Goal: Task Accomplishment & Management: Manage account settings

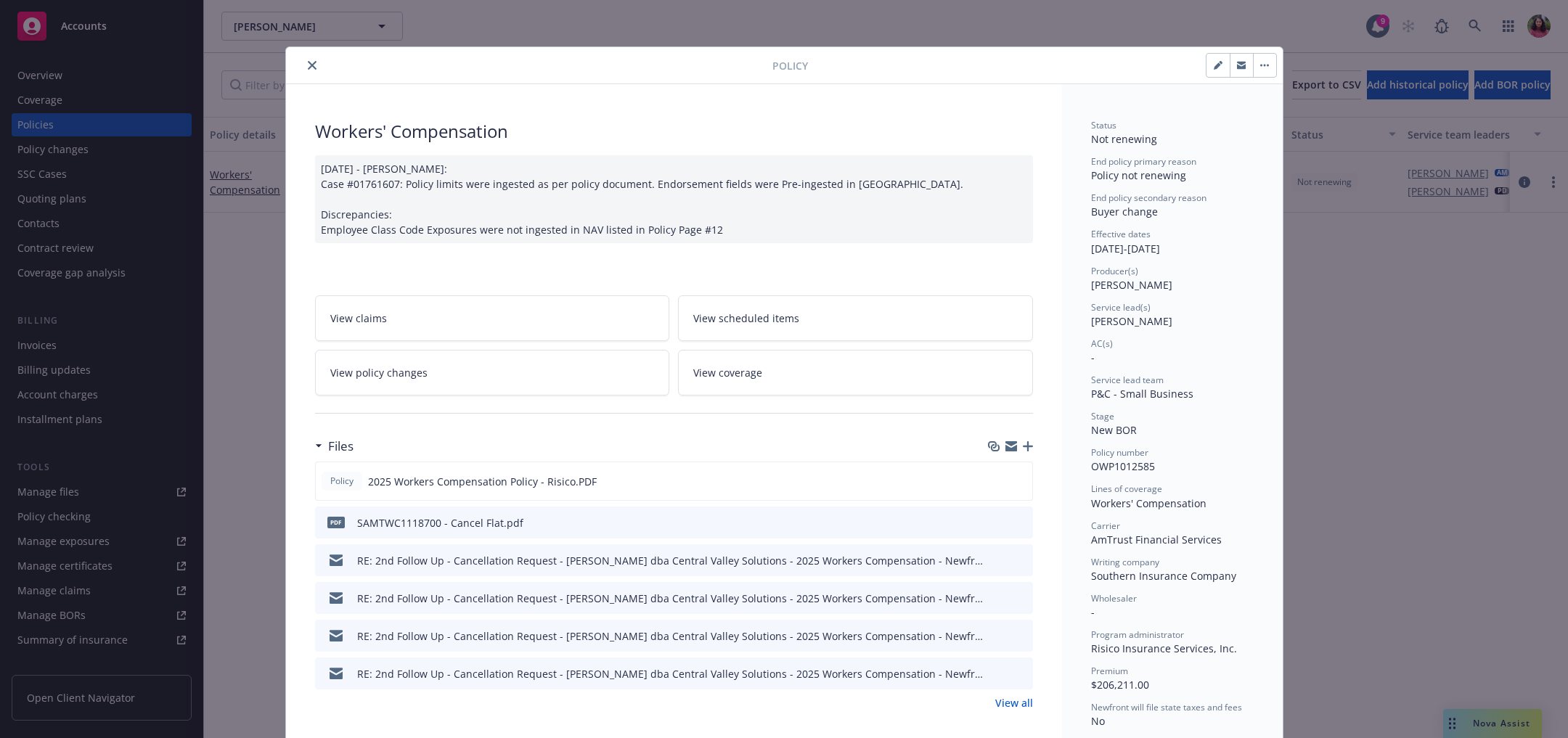
click at [1214, 61] on icon "button" at bounding box center [1218, 65] width 9 height 9
select select "NEW_BOR"
select select "12"
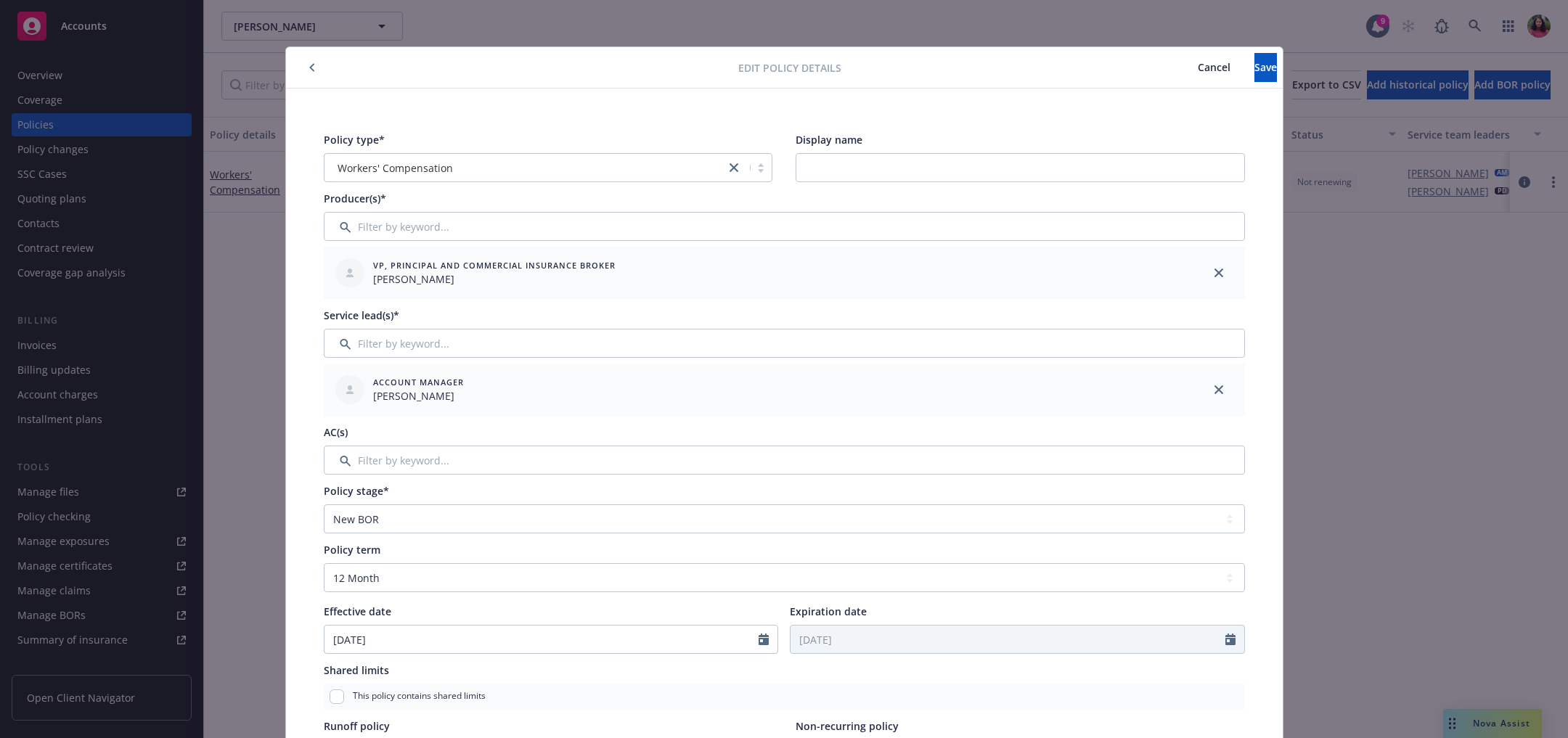
click at [1198, 60] on span "Cancel" at bounding box center [1215, 67] width 33 height 13
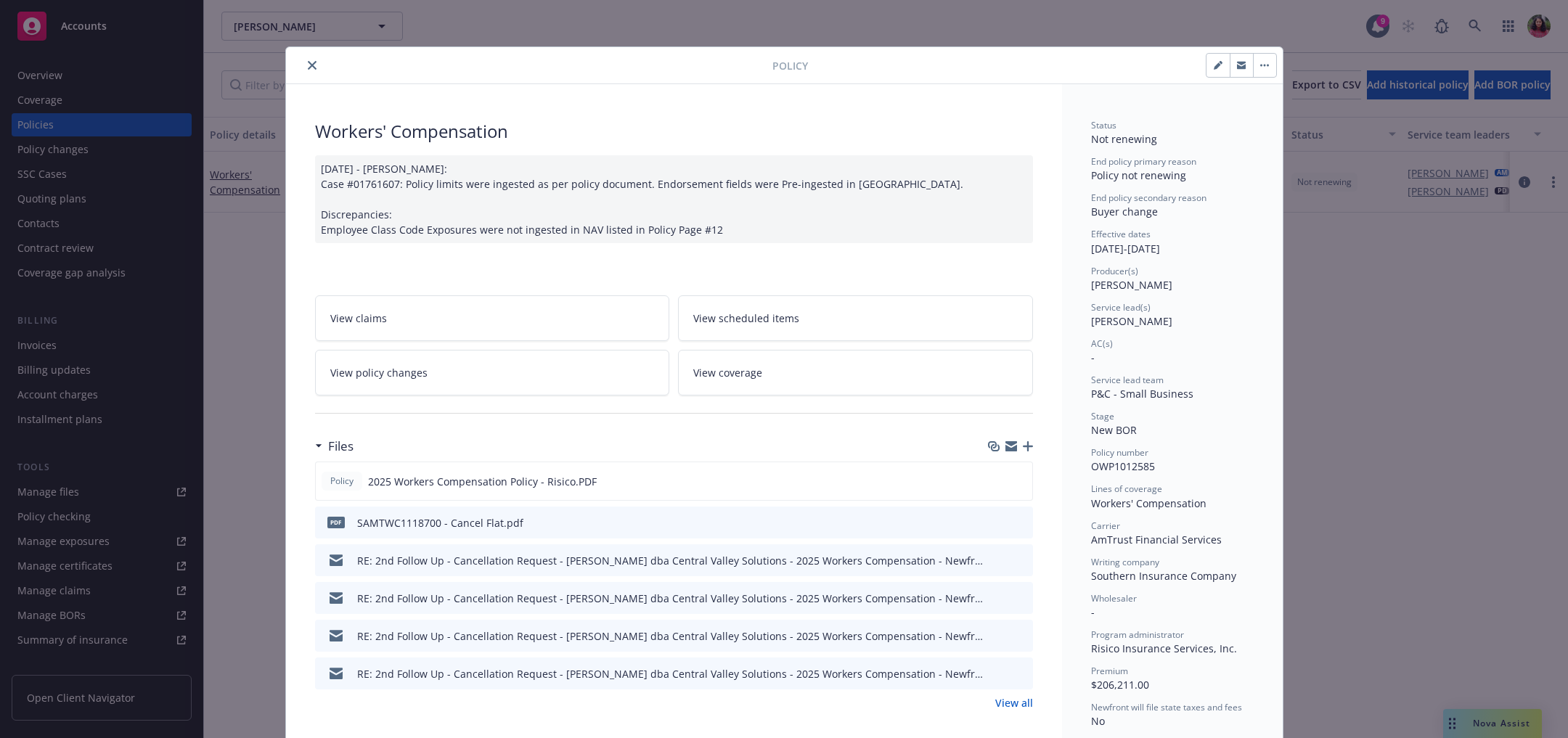
click at [485, 375] on link "View policy changes" at bounding box center [493, 372] width 355 height 46
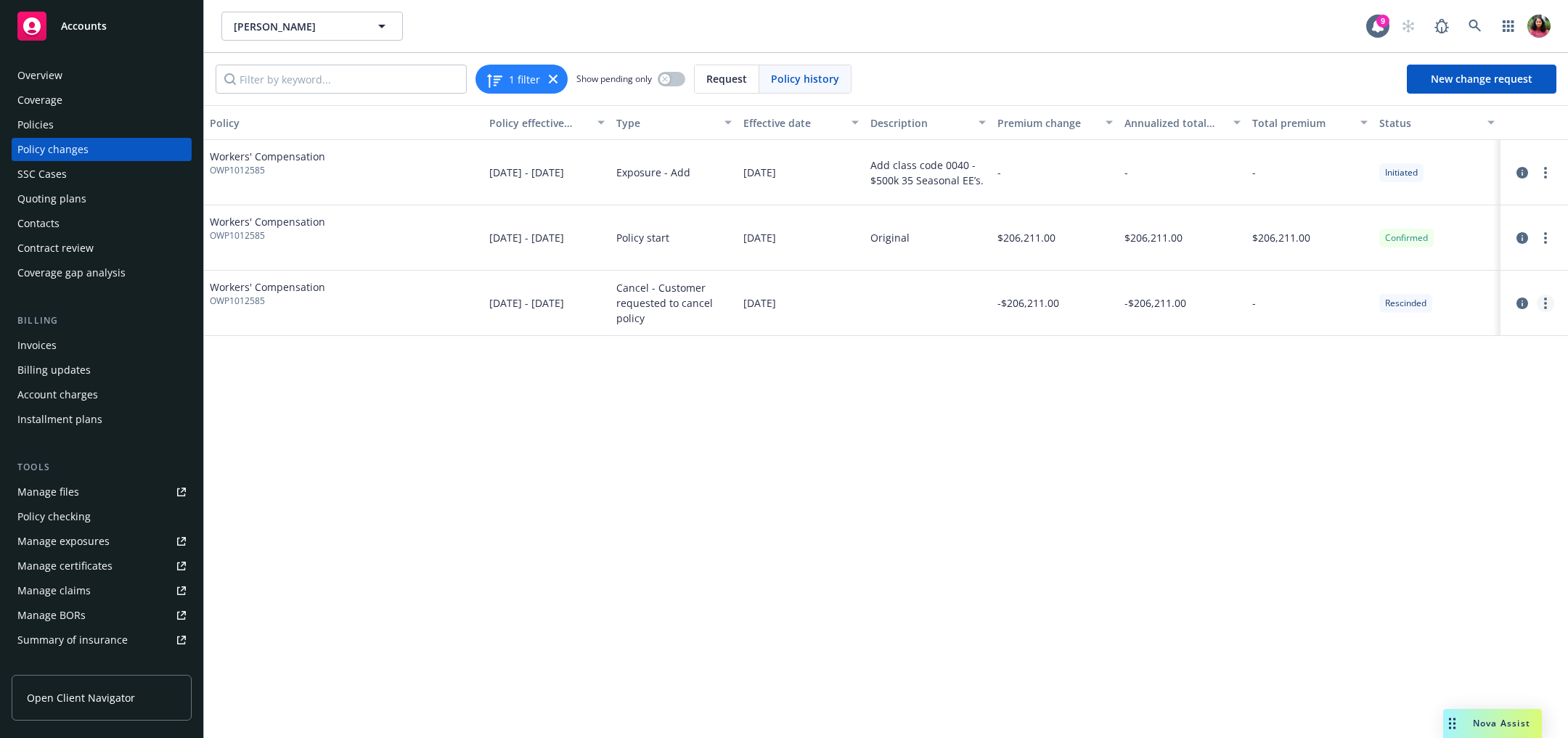
click at [1544, 303] on circle "more" at bounding box center [1546, 303] width 3 height 3
click at [1426, 393] on link "Edit/Rescind policy change" at bounding box center [1429, 390] width 249 height 29
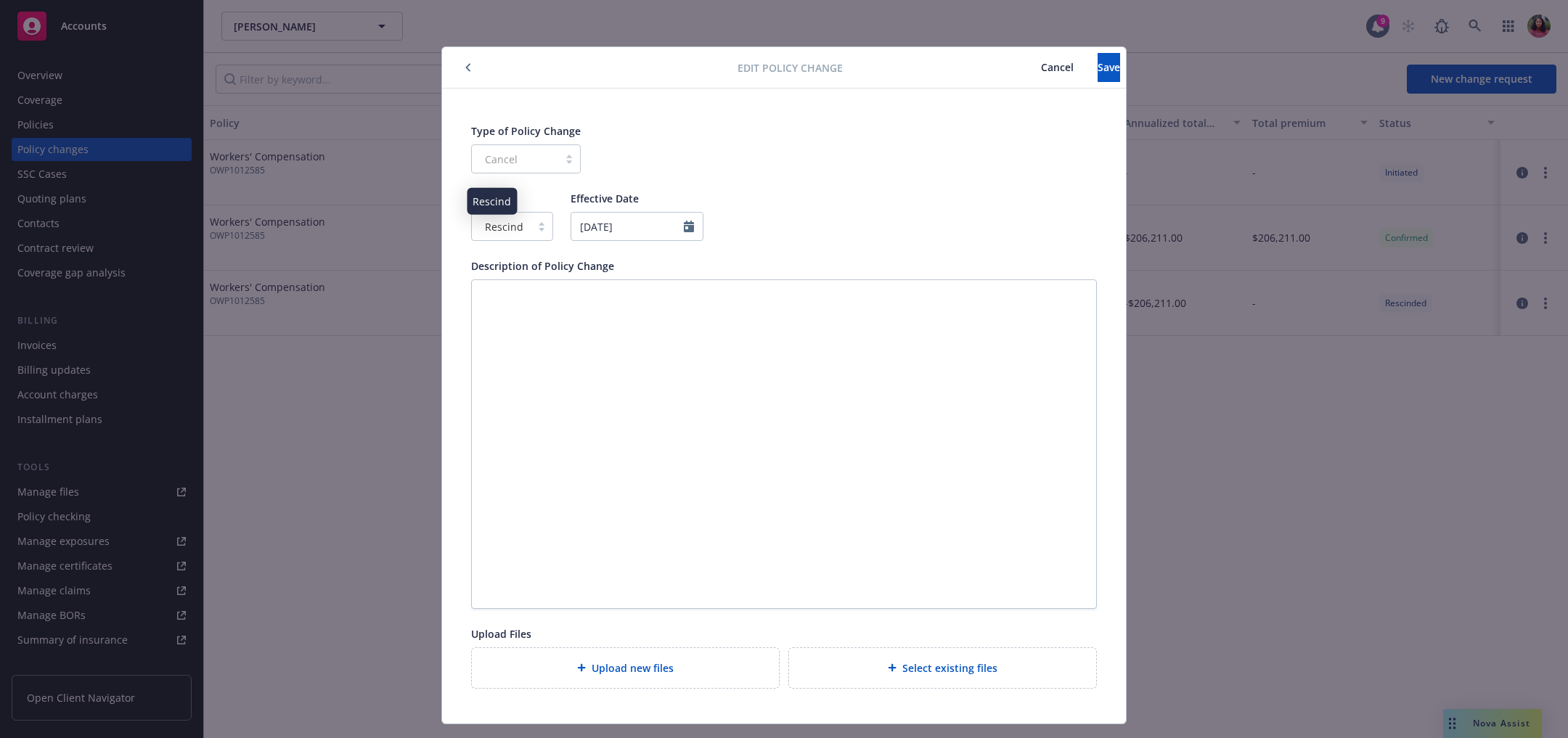
click at [493, 226] on span "Rescind" at bounding box center [504, 227] width 38 height 15
click at [521, 164] on div "Cancel" at bounding box center [526, 159] width 109 height 29
click at [510, 235] on div "Rescind" at bounding box center [501, 226] width 59 height 23
click at [839, 235] on div "Status Rescind Effective Date 08/24/2025" at bounding box center [784, 216] width 626 height 50
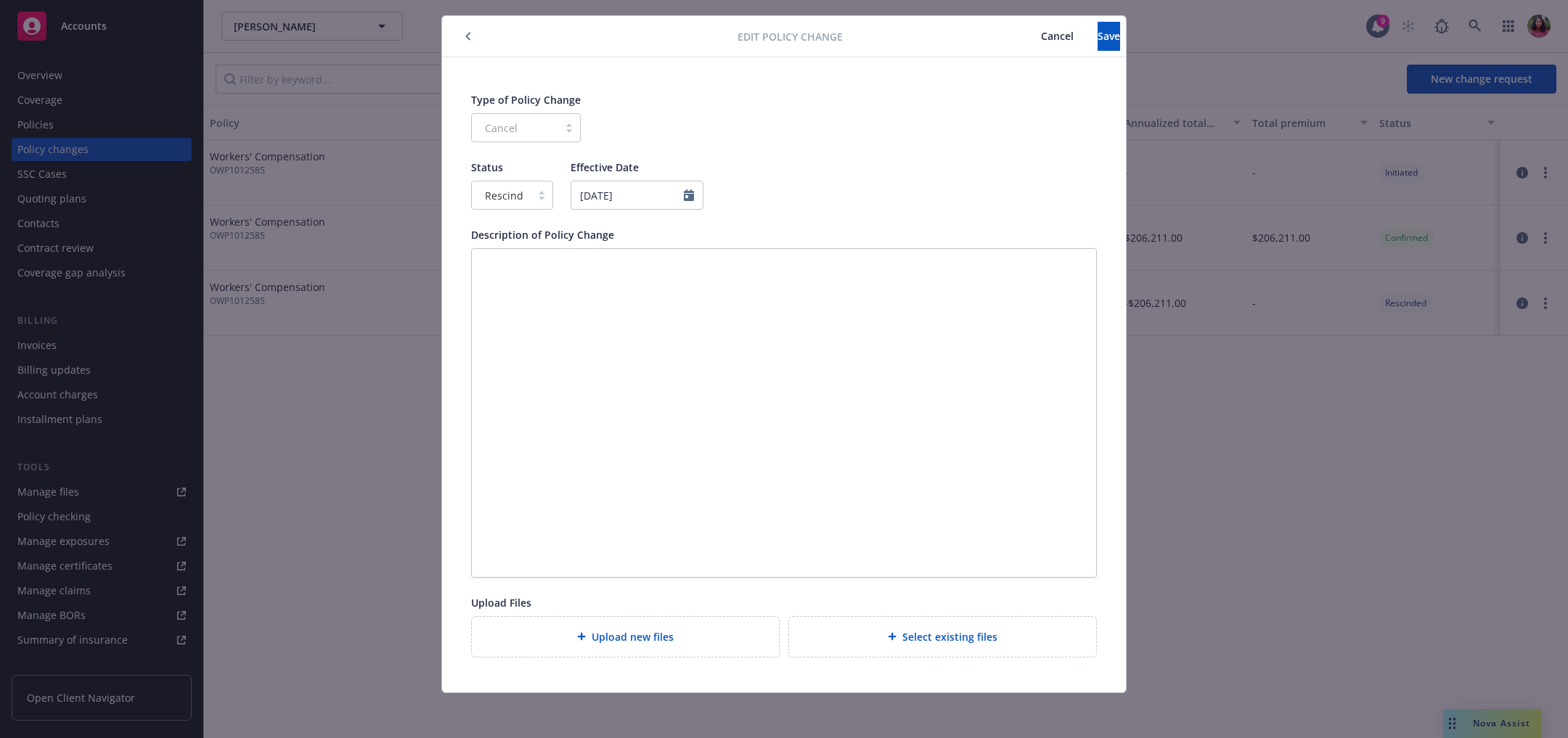
click at [1041, 39] on span "Cancel" at bounding box center [1057, 36] width 33 height 13
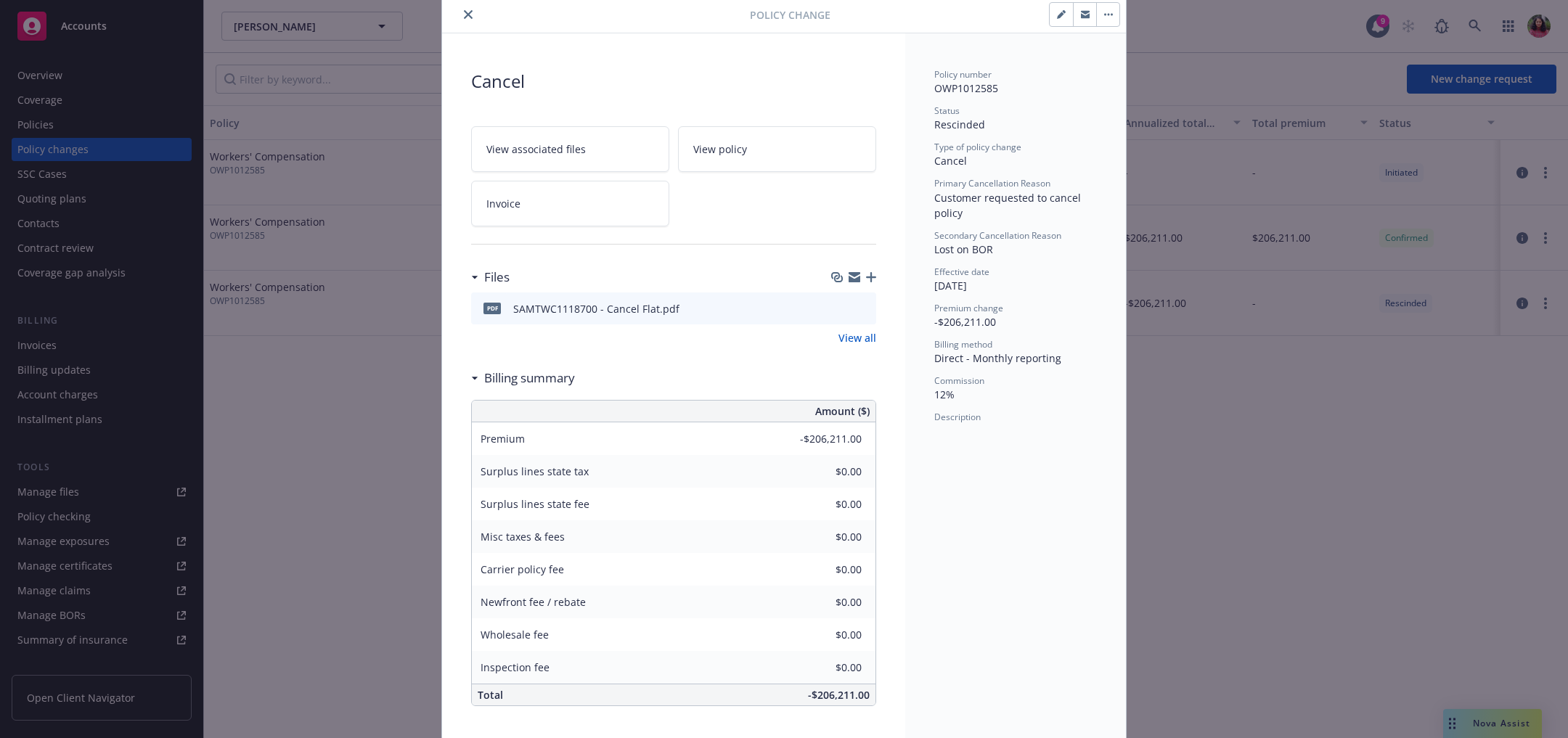
scroll to position [55, 0]
click at [1106, 18] on button "button" at bounding box center [1107, 10] width 23 height 23
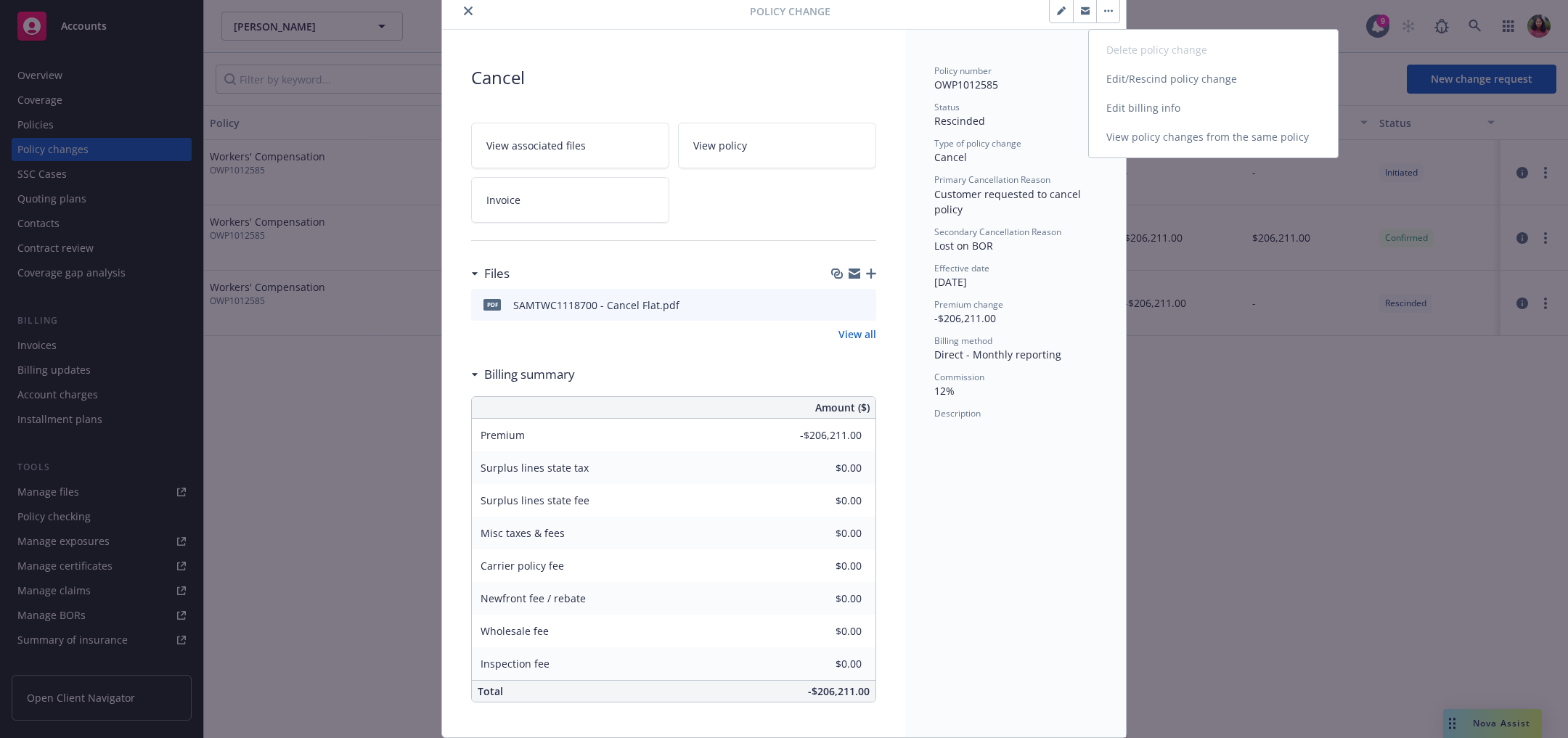
click at [1113, 82] on link "Edit/Rescind policy change" at bounding box center [1213, 79] width 249 height 29
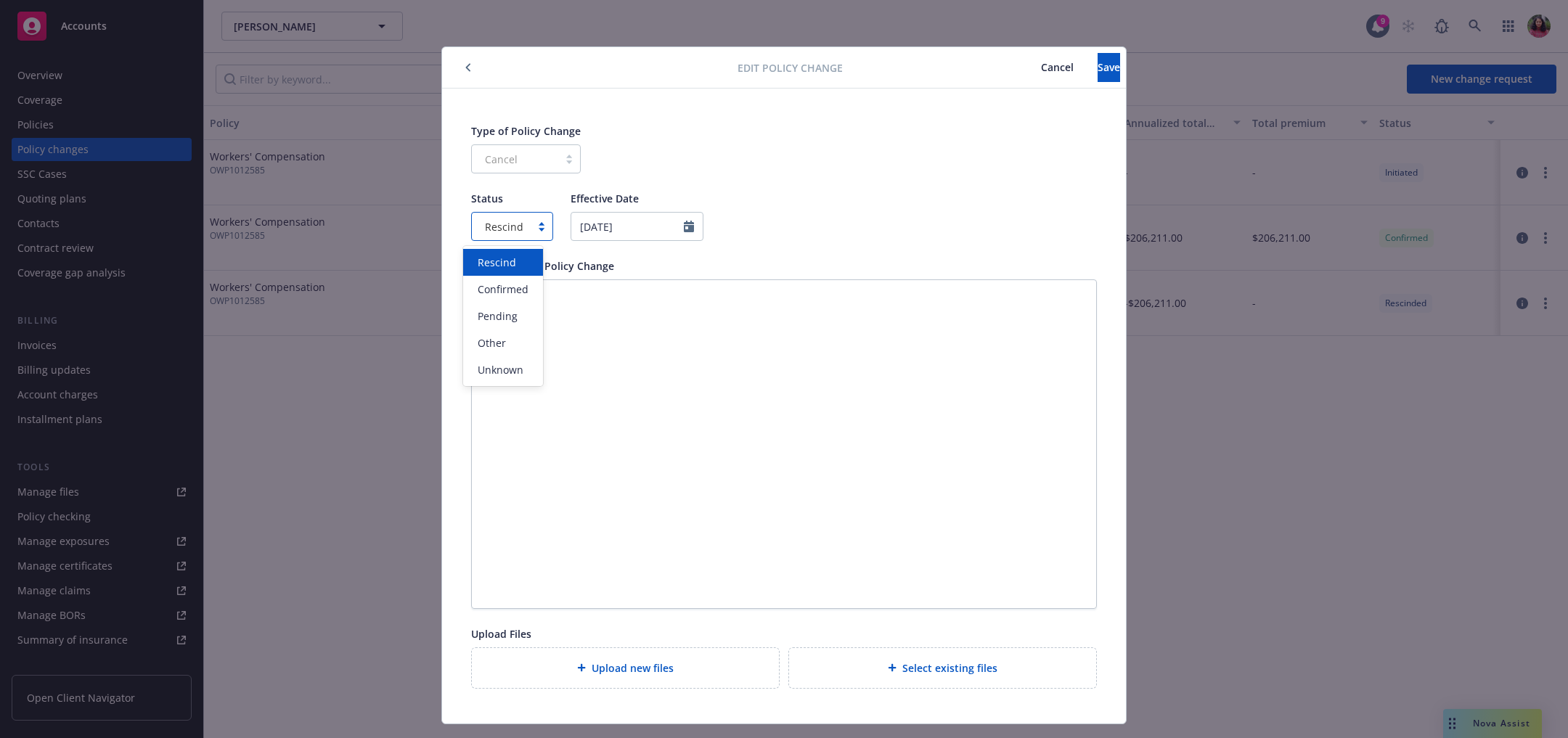
click at [515, 235] on div "Rescind" at bounding box center [501, 226] width 59 height 23
click at [499, 353] on div "Other" at bounding box center [503, 343] width 80 height 27
click at [493, 231] on span "Other" at bounding box center [499, 227] width 28 height 15
click at [1041, 61] on span "Cancel" at bounding box center [1057, 67] width 33 height 13
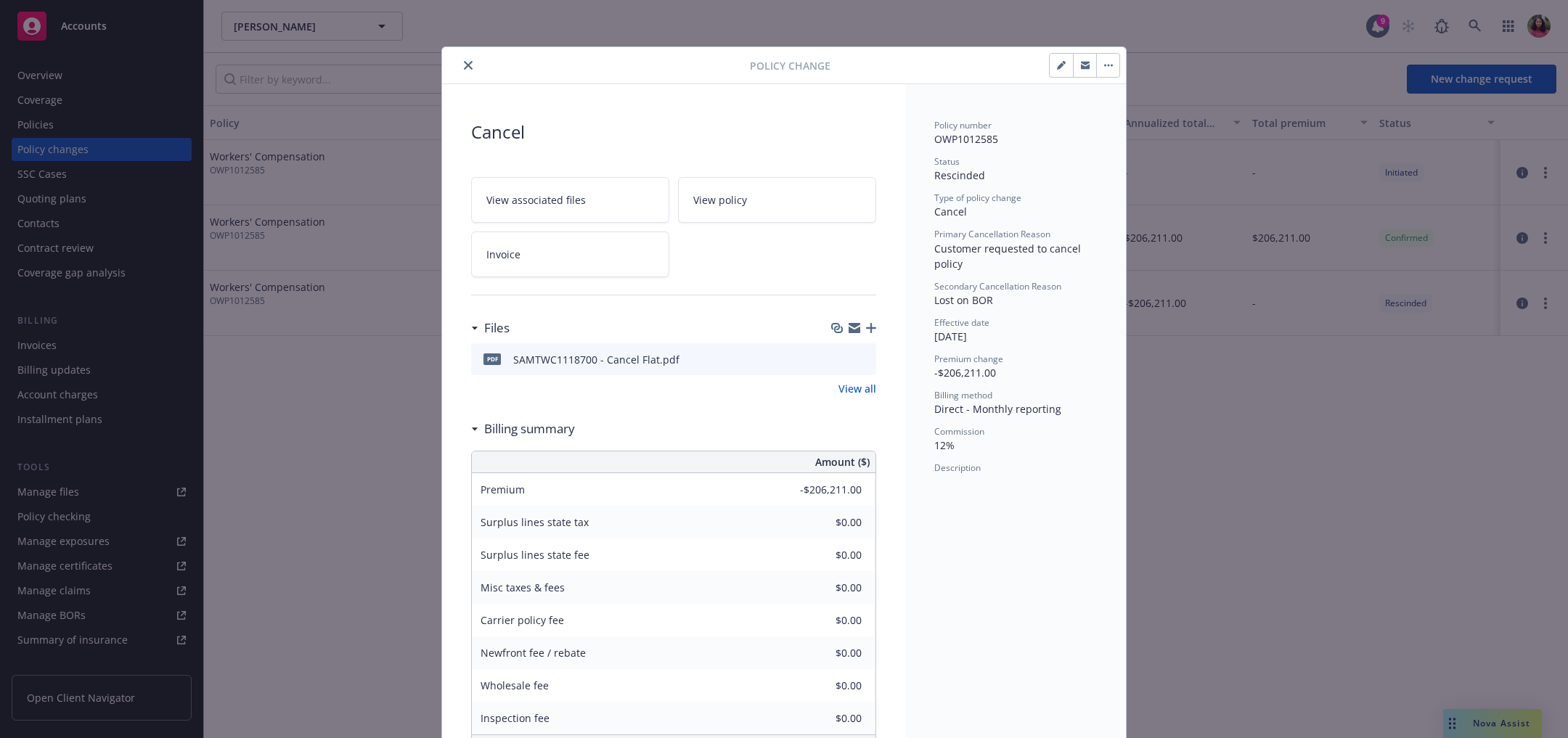
click at [464, 64] on icon "close" at bounding box center [469, 65] width 9 height 9
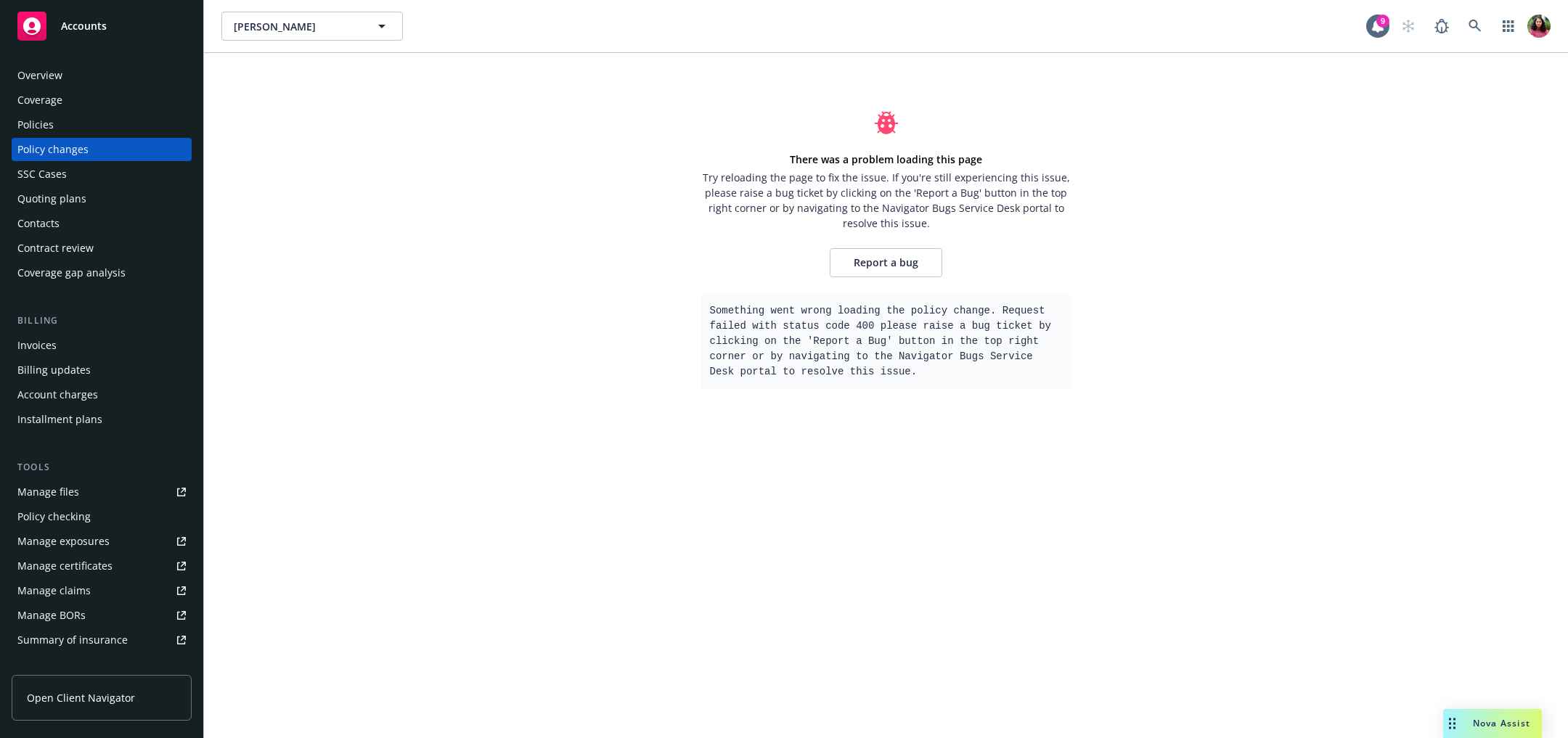
click at [110, 152] on div "Policy changes" at bounding box center [101, 149] width 168 height 23
click at [85, 130] on div "Policies" at bounding box center [101, 124] width 168 height 23
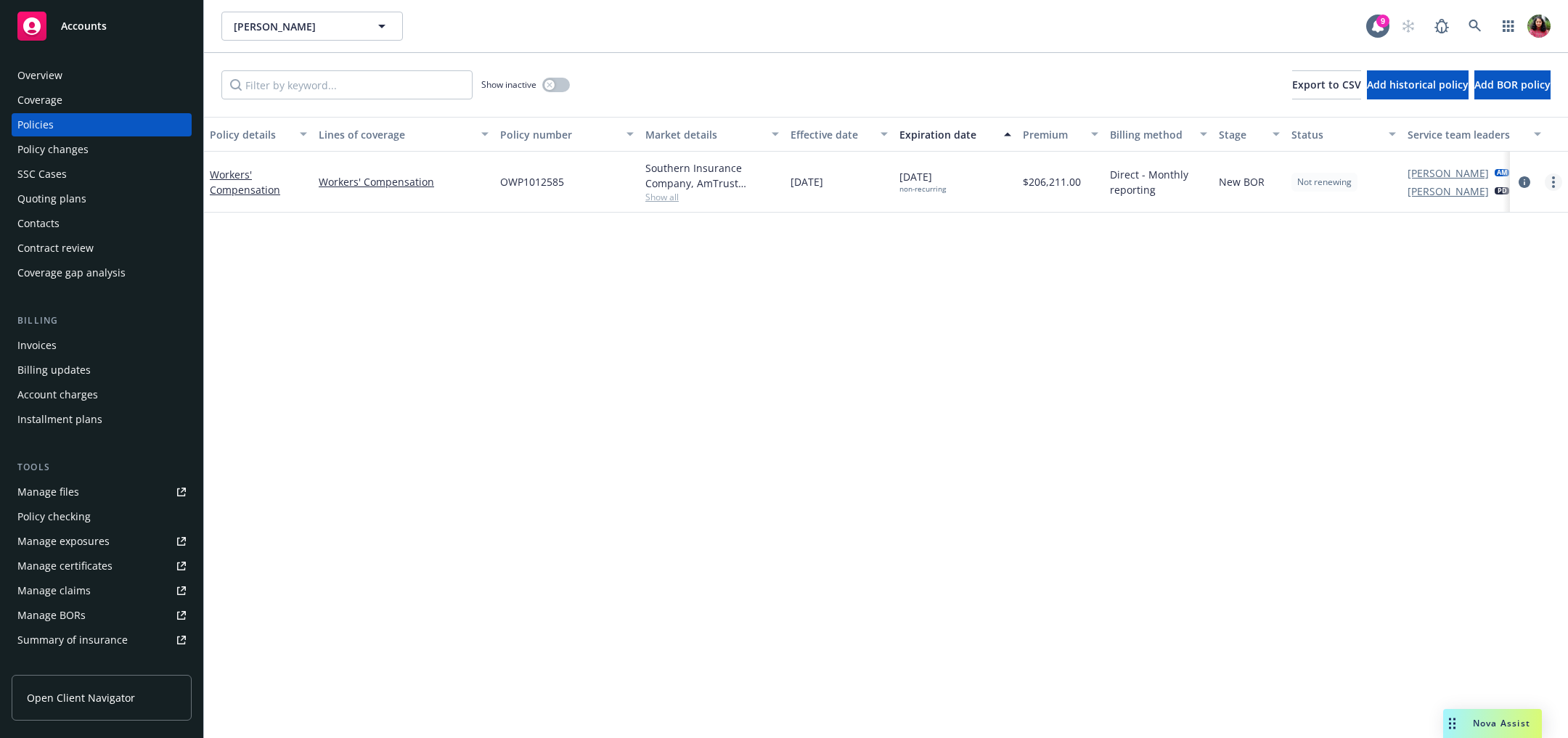
click at [1558, 185] on link "more" at bounding box center [1553, 182] width 17 height 17
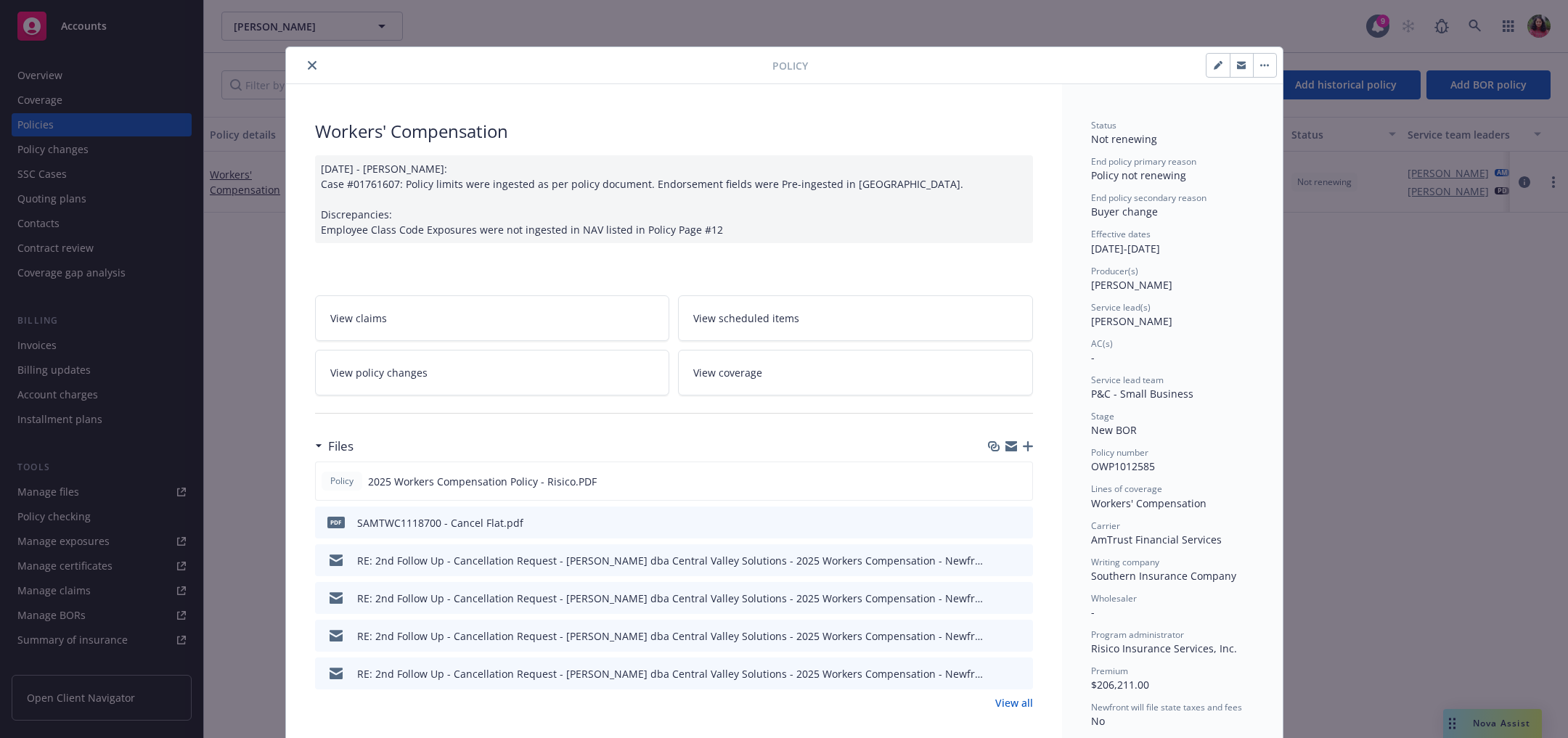
click at [1257, 61] on button "button" at bounding box center [1265, 65] width 23 height 23
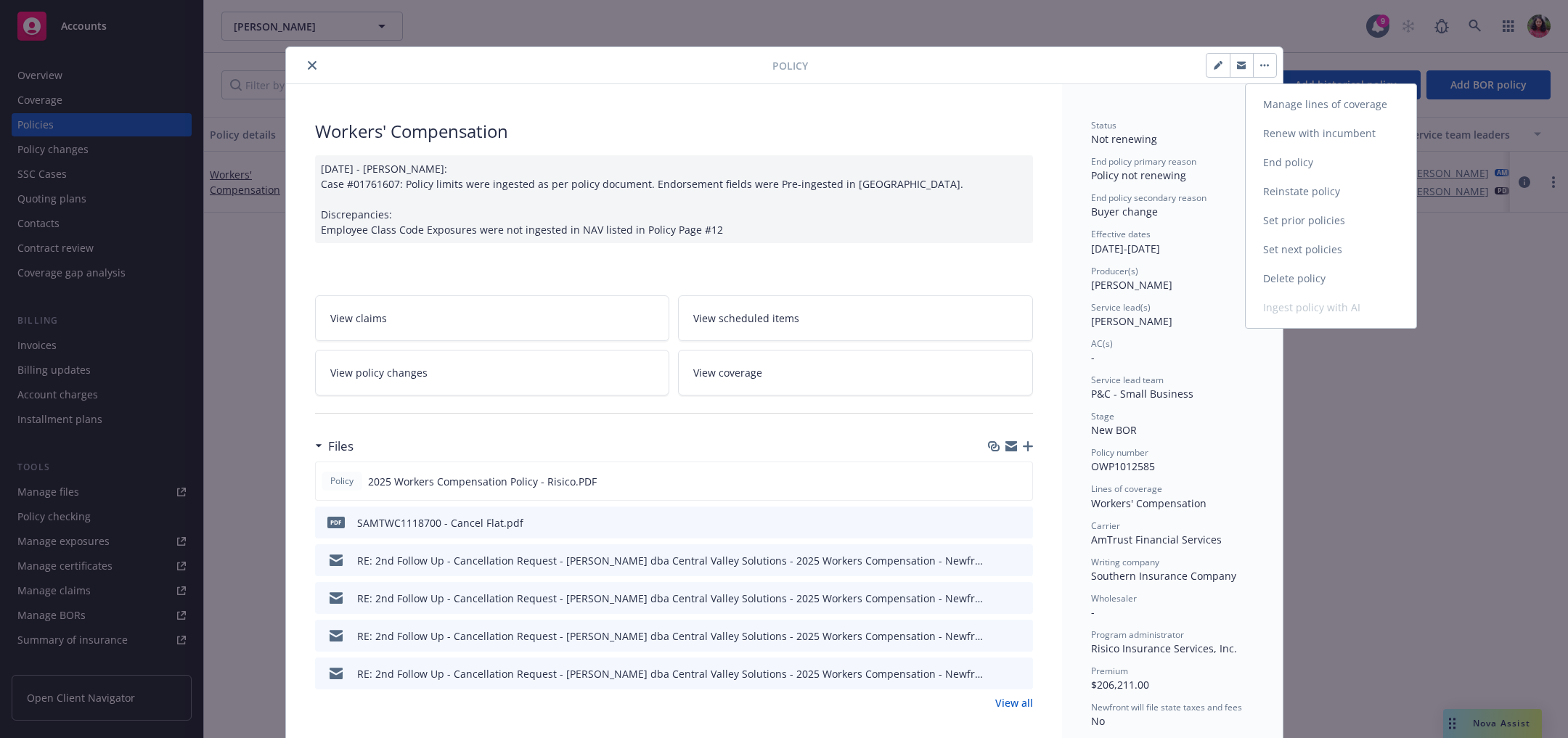
click at [1281, 193] on link "Reinstate policy" at bounding box center [1331, 192] width 171 height 29
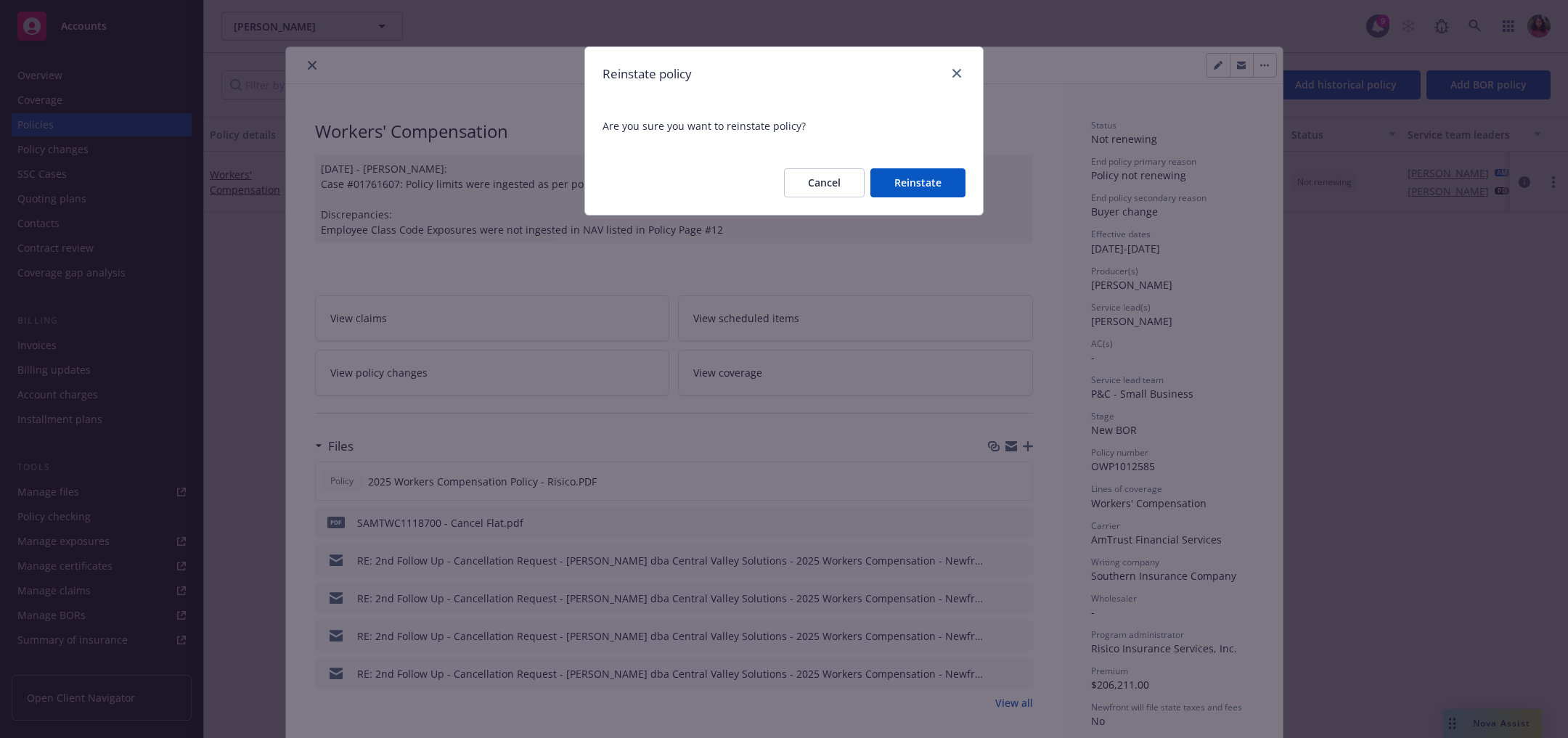
click at [896, 188] on button "Reinstate" at bounding box center [918, 183] width 95 height 29
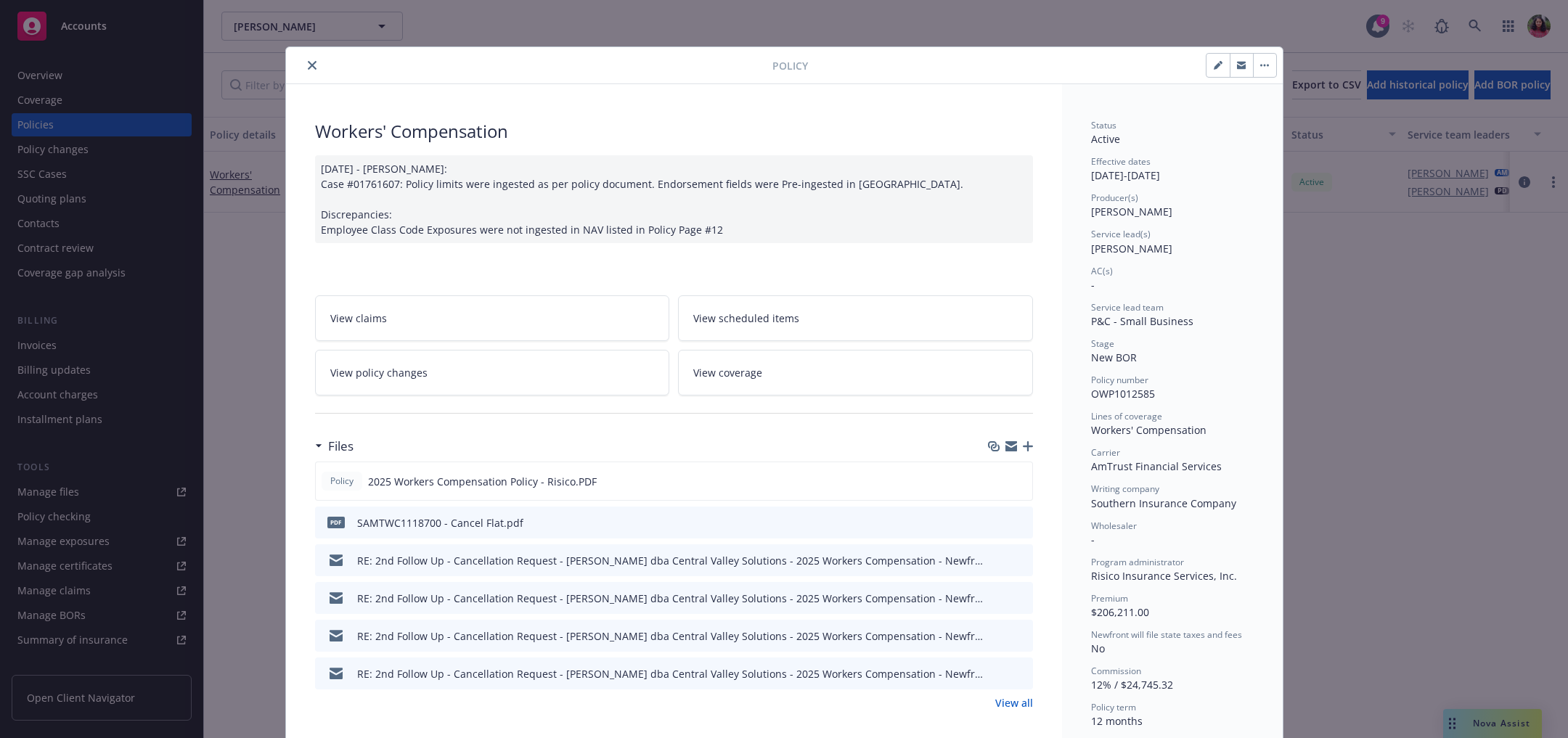
click at [308, 62] on icon "close" at bounding box center [312, 65] width 9 height 9
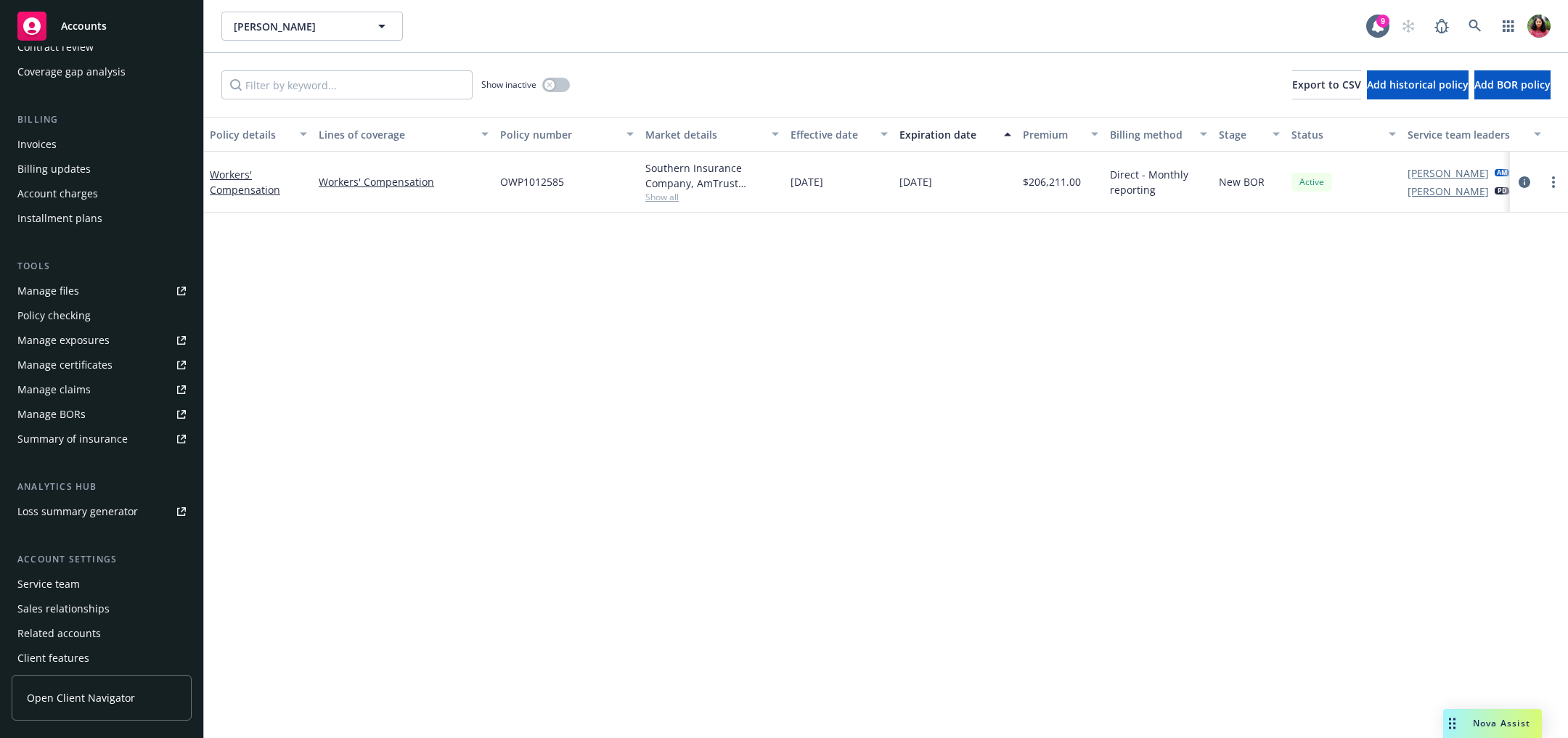
scroll to position [233, 0]
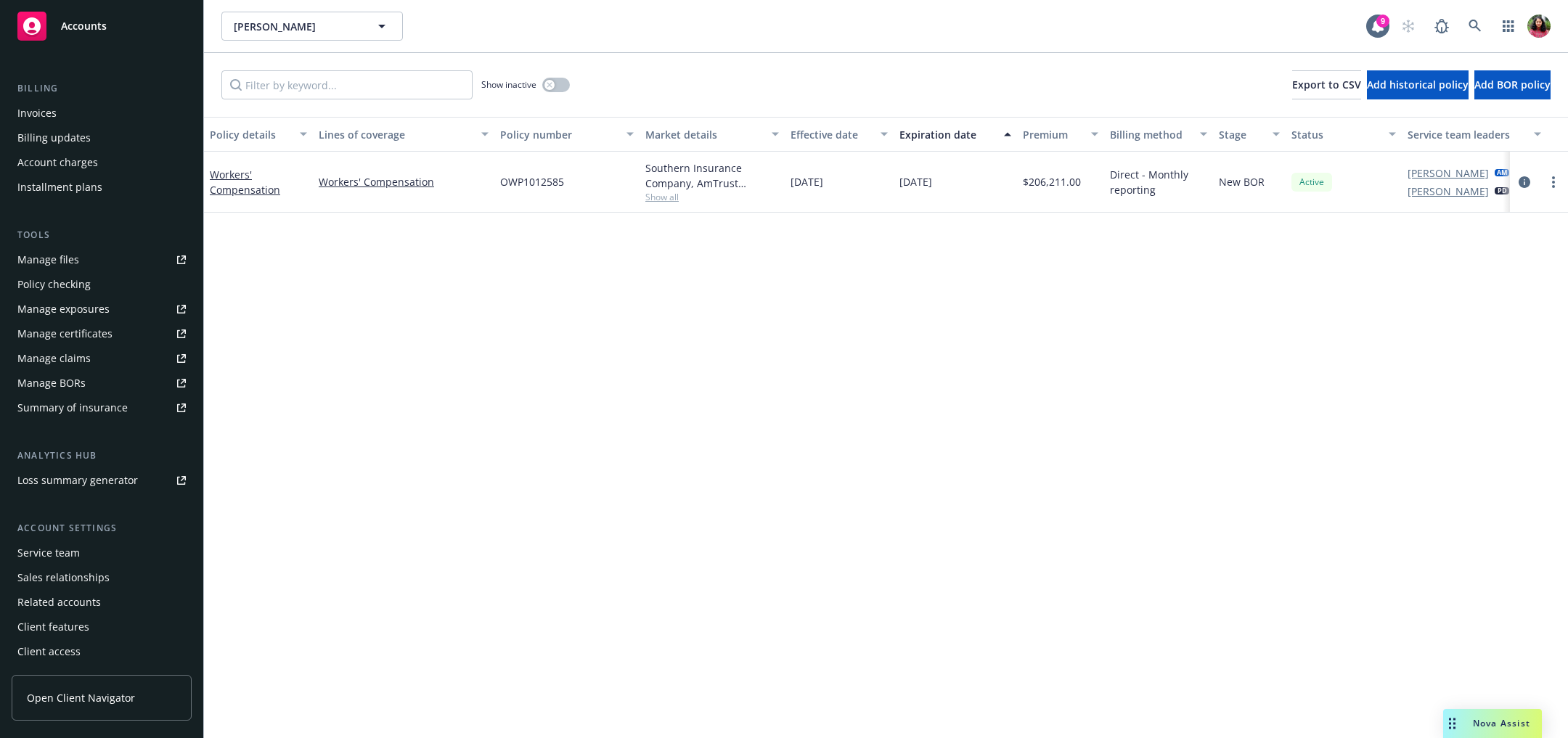
click at [102, 556] on div "Service team" at bounding box center [101, 552] width 168 height 23
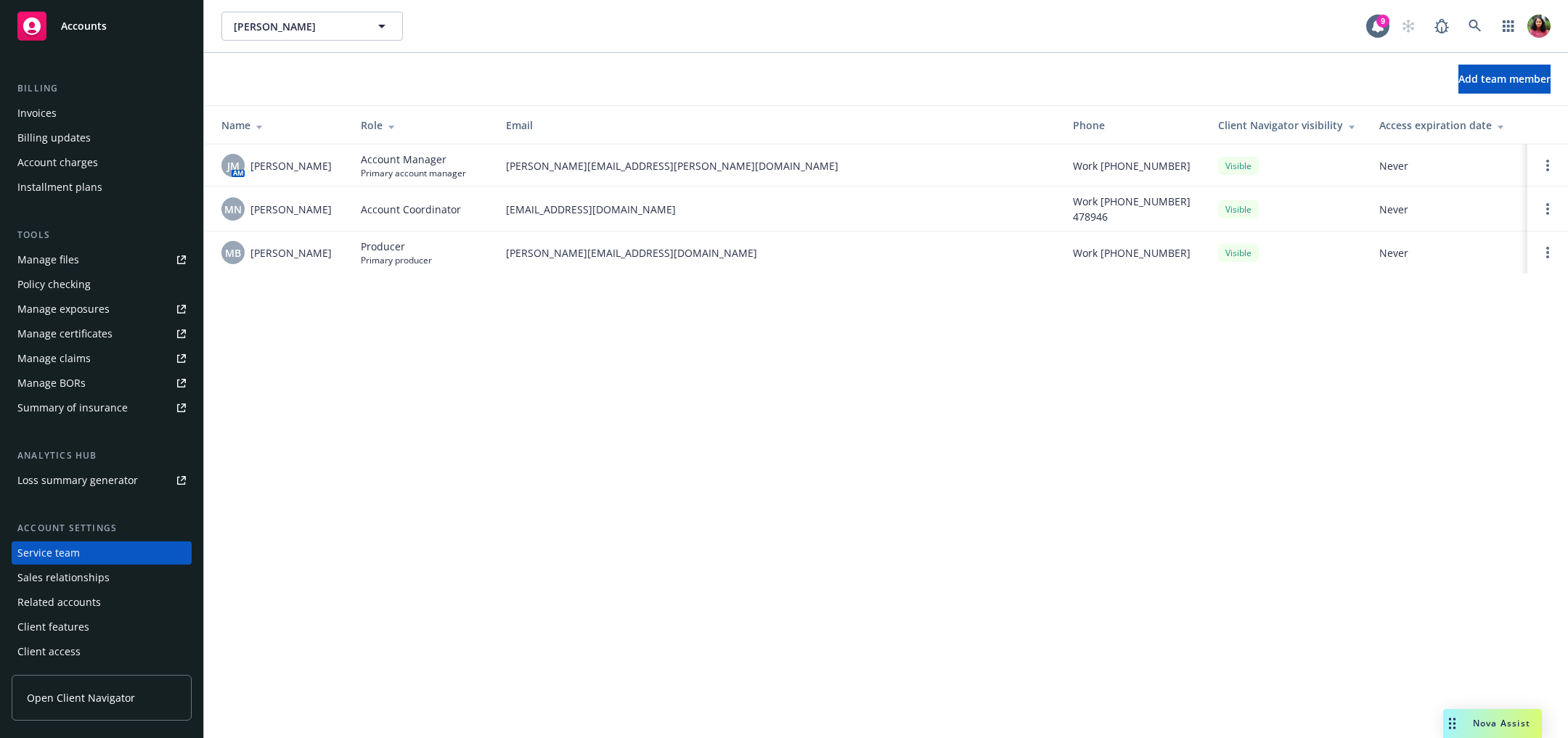
scroll to position [231, 0]
